Goal: Complete application form

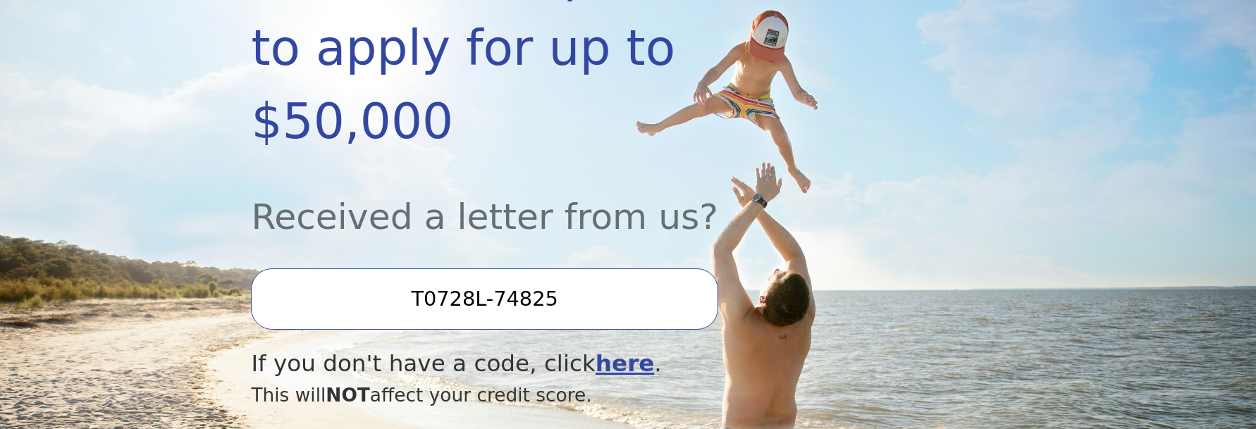
scroll to position [352, 0]
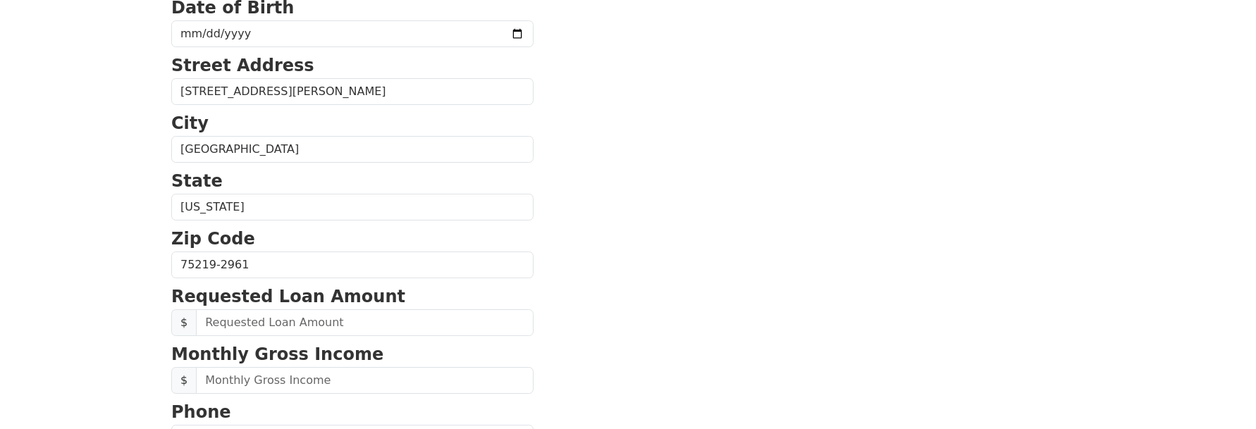
scroll to position [352, 0]
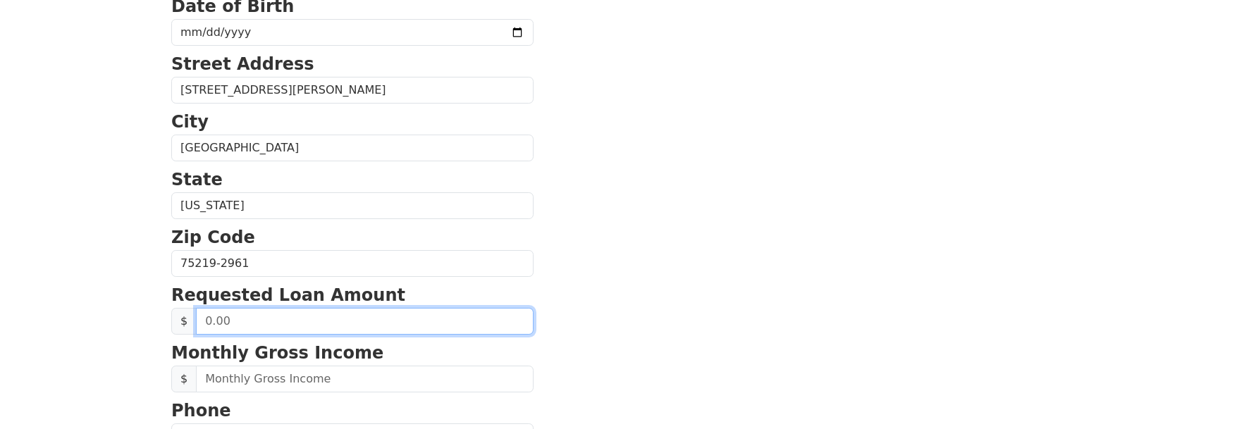
click at [325, 323] on input "text" at bounding box center [365, 321] width 338 height 27
type input "20,000.00"
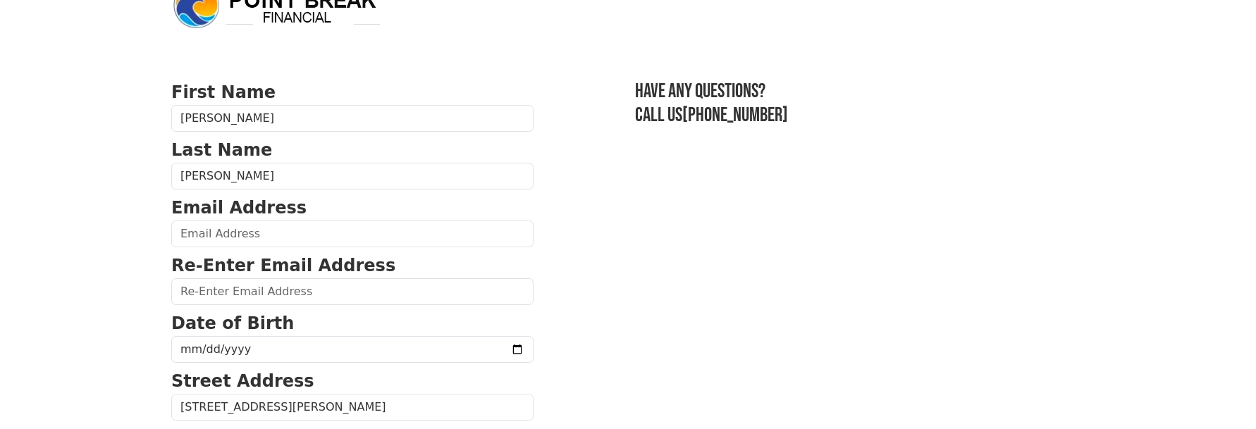
scroll to position [0, 0]
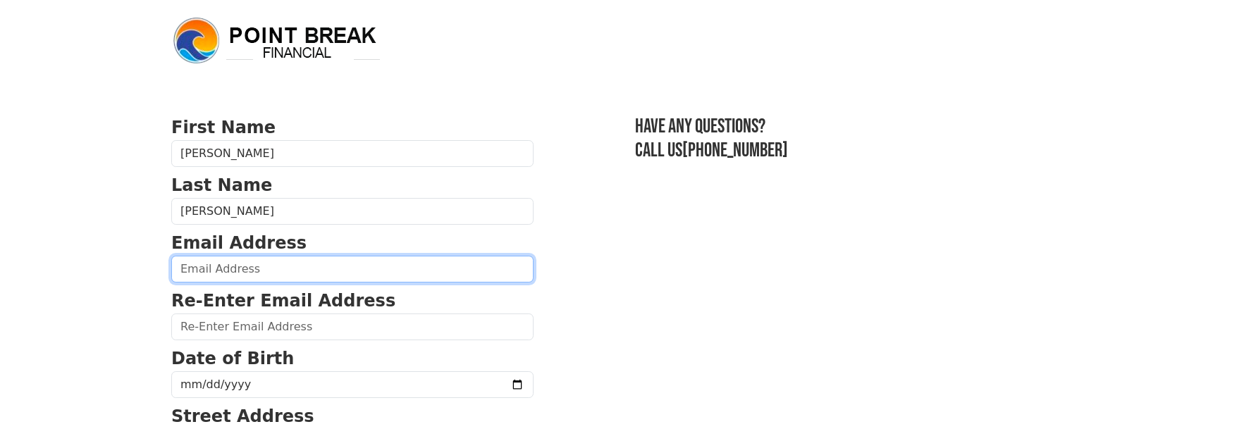
click at [226, 278] on input "email" at bounding box center [352, 269] width 362 height 27
type input "rbrewertx@gmail.com"
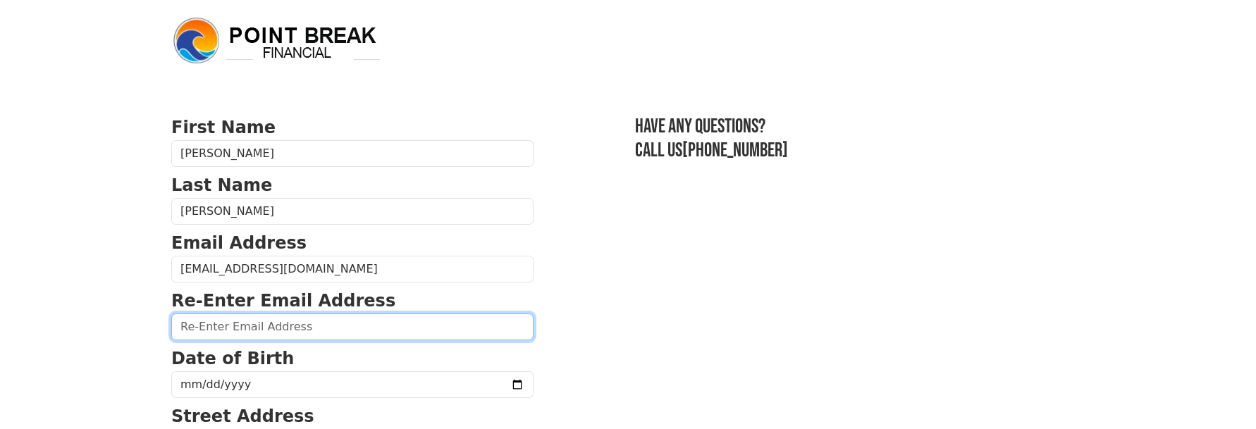
click at [218, 333] on input "email" at bounding box center [352, 327] width 362 height 27
type input "rbrewertx@gmail.com"
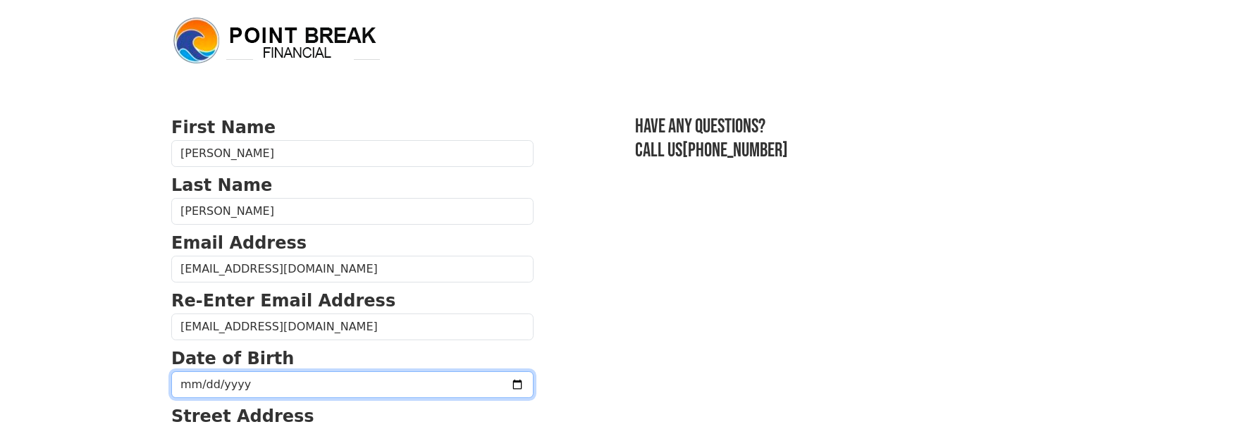
click at [230, 391] on input "date" at bounding box center [352, 384] width 362 height 27
click at [189, 386] on input "date" at bounding box center [352, 384] width 362 height 27
type input "1971-01-16"
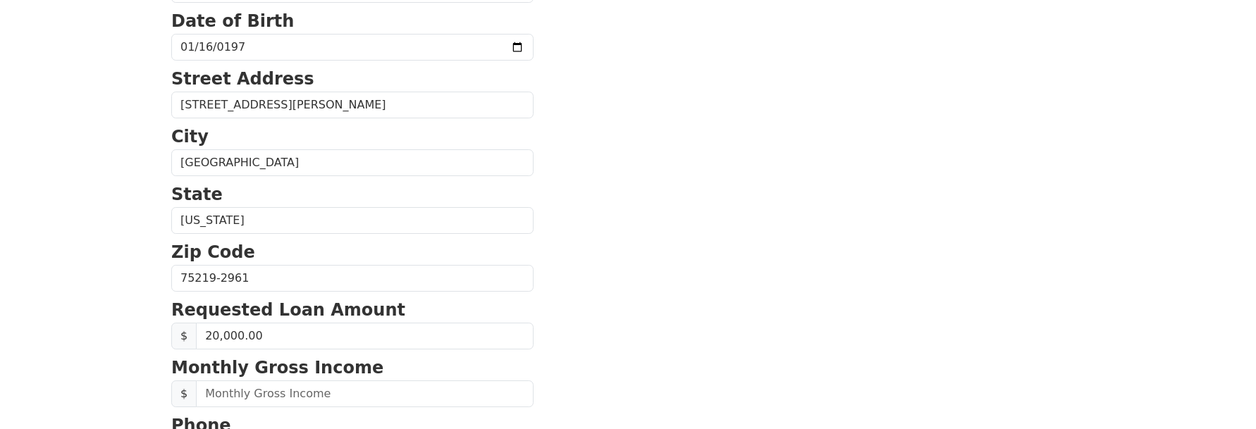
scroll to position [423, 0]
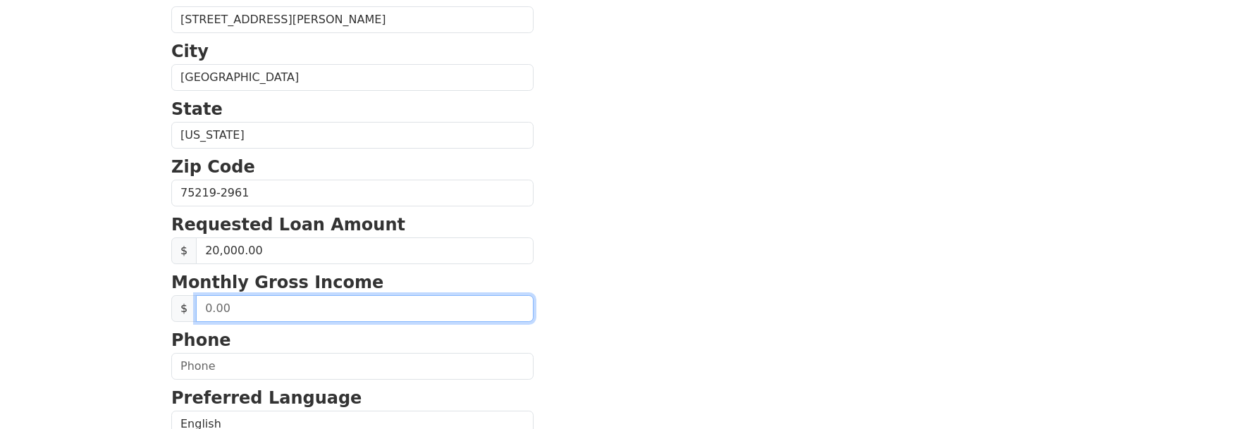
click at [271, 313] on input "text" at bounding box center [365, 308] width 338 height 27
type input "8,000.00"
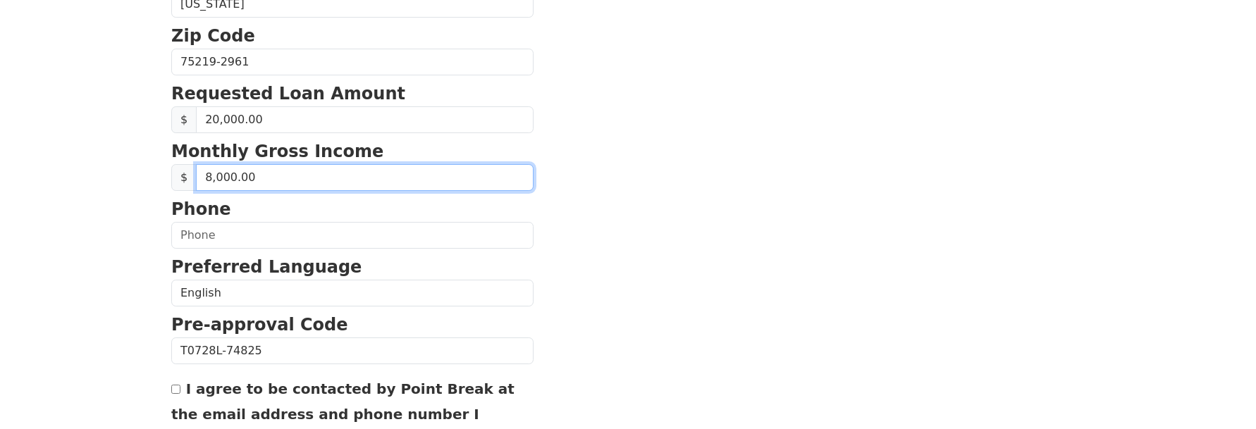
scroll to position [564, 0]
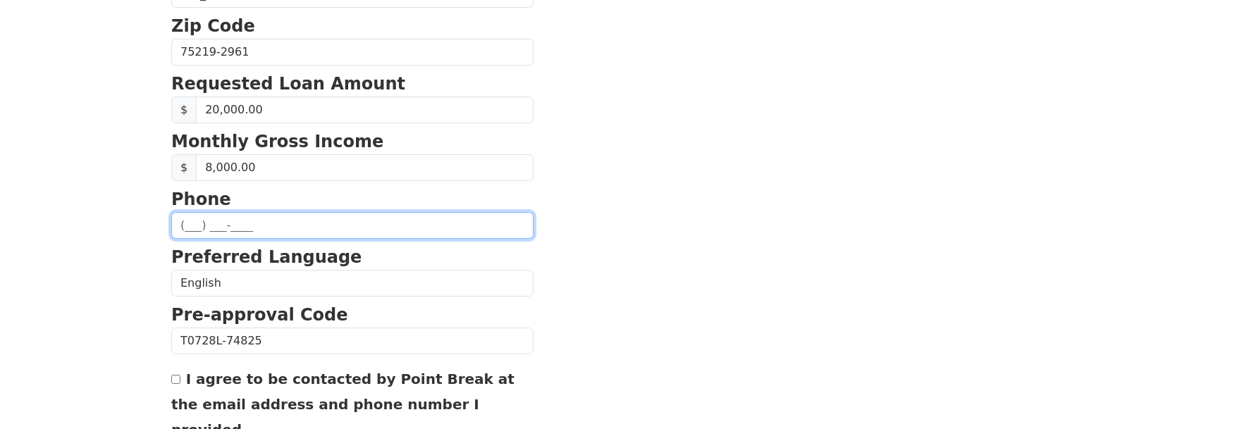
click at [220, 224] on input "text" at bounding box center [352, 225] width 362 height 27
type input "(214) 455-1197"
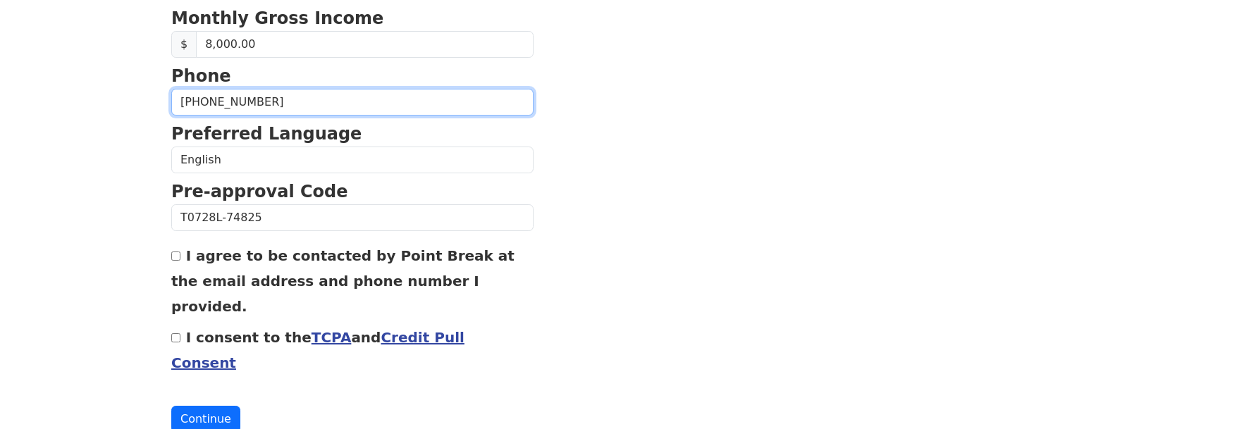
scroll to position [693, 0]
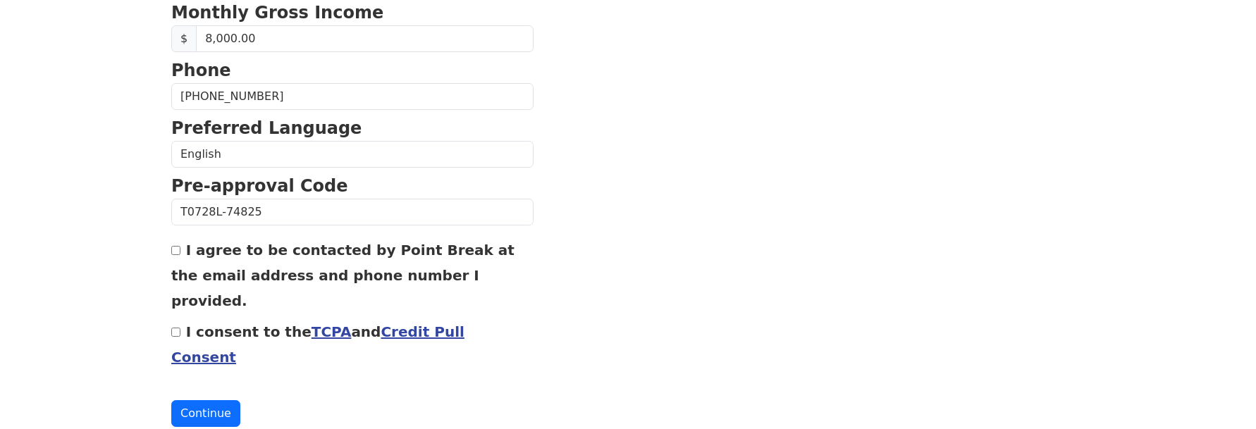
click at [177, 253] on input "I agree to be contacted by Point Break at the email address and phone number I …" at bounding box center [175, 250] width 9 height 9
checkbox input "true"
click at [178, 328] on input "I consent to the TCPA and Credit Pull Consent" at bounding box center [175, 332] width 9 height 9
checkbox input "true"
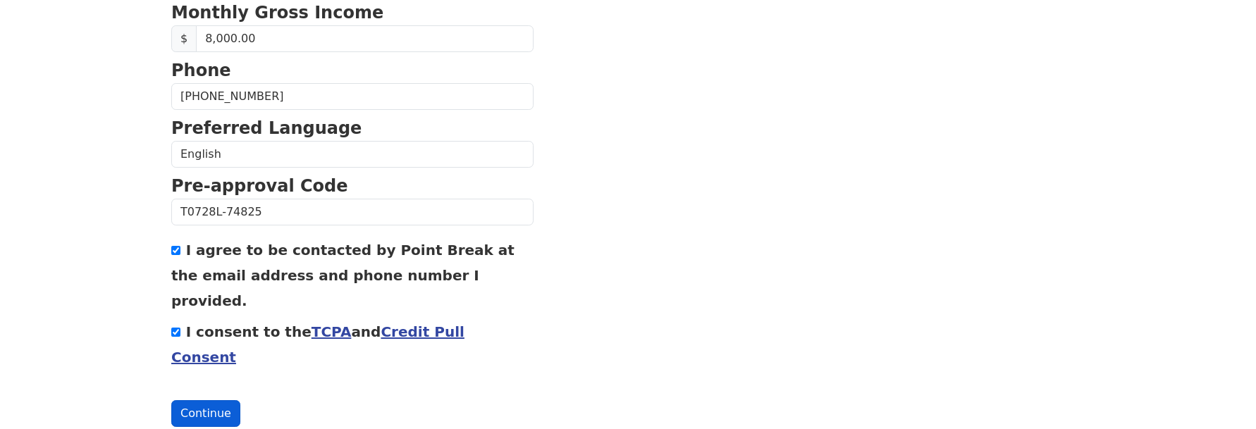
click at [207, 400] on button "Continue" at bounding box center [205, 413] width 69 height 27
